Goal: Navigation & Orientation: Find specific page/section

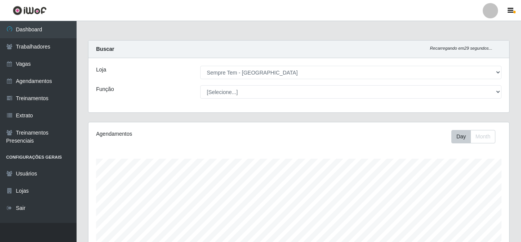
select select "509"
click at [428, 69] on select "[Selecione...] Sempre Tem - [GEOGRAPHIC_DATA]" at bounding box center [350, 72] width 301 height 13
click at [200, 66] on select "[Selecione...] Sempre Tem - [GEOGRAPHIC_DATA]" at bounding box center [350, 72] width 301 height 13
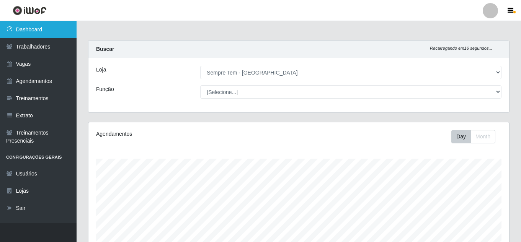
click at [44, 37] on link "Dashboard" at bounding box center [38, 29] width 77 height 17
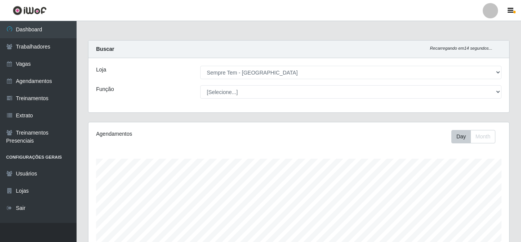
click at [40, 6] on img at bounding box center [30, 11] width 34 height 10
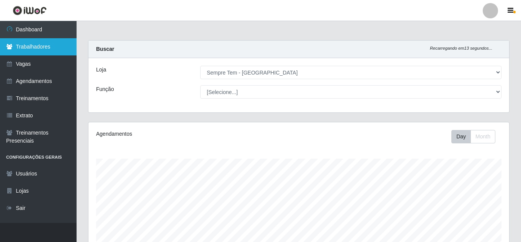
click at [38, 43] on link "Trabalhadores" at bounding box center [38, 46] width 77 height 17
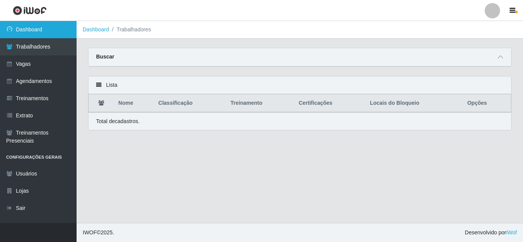
click at [41, 34] on link "Dashboard" at bounding box center [38, 29] width 77 height 17
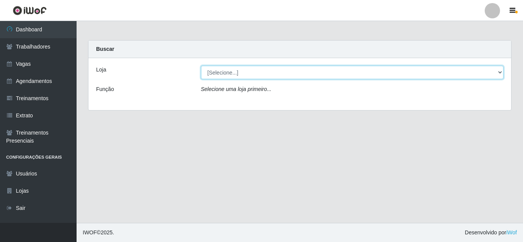
drag, startPoint x: 208, startPoint y: 65, endPoint x: 237, endPoint y: 69, distance: 29.7
click at [237, 69] on select "[Selecione...] Sempre Tem - [GEOGRAPHIC_DATA]" at bounding box center [352, 72] width 303 height 13
select select "509"
click at [201, 66] on select "[Selecione...] Sempre Tem - [GEOGRAPHIC_DATA]" at bounding box center [352, 72] width 303 height 13
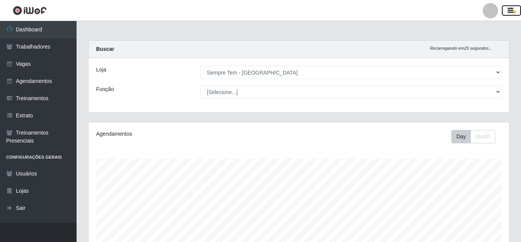
click at [515, 11] on button "button" at bounding box center [511, 10] width 19 height 11
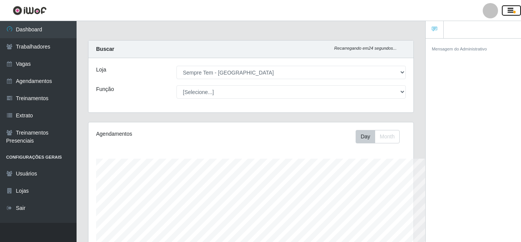
scroll to position [159, 325]
click at [515, 11] on button "button" at bounding box center [511, 10] width 19 height 11
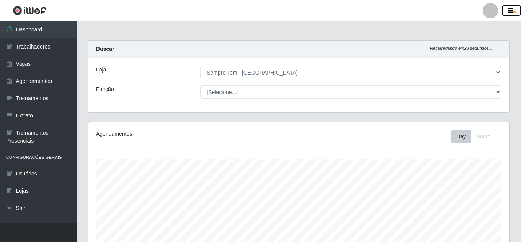
scroll to position [159, 421]
drag, startPoint x: 515, startPoint y: 11, endPoint x: 288, endPoint y: 23, distance: 227.4
click at [288, 23] on div "Perfil Alterar Senha Sair Dashboard Trabalhadores Vagas Agendamentos Treinament…" at bounding box center [260, 186] width 521 height 372
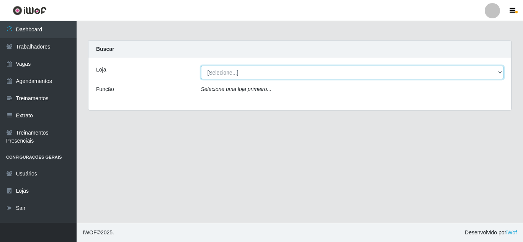
click at [242, 74] on select "[Selecione...] Sempre Tem - [GEOGRAPHIC_DATA]" at bounding box center [352, 72] width 303 height 13
select select "509"
click at [201, 66] on select "[Selecione...] Sempre Tem - [GEOGRAPHIC_DATA]" at bounding box center [352, 72] width 303 height 13
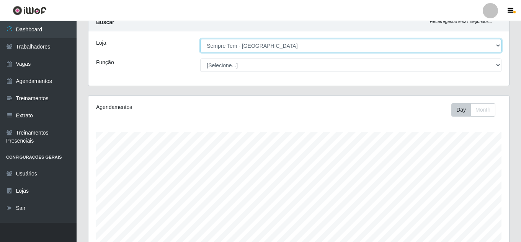
scroll to position [4, 0]
